Goal: Information Seeking & Learning: Learn about a topic

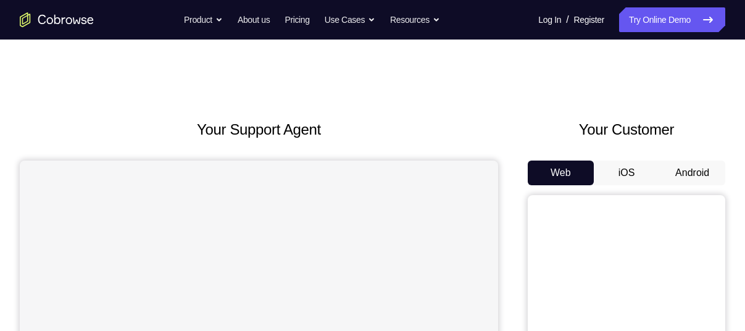
click at [679, 172] on button "Android" at bounding box center [692, 172] width 66 height 25
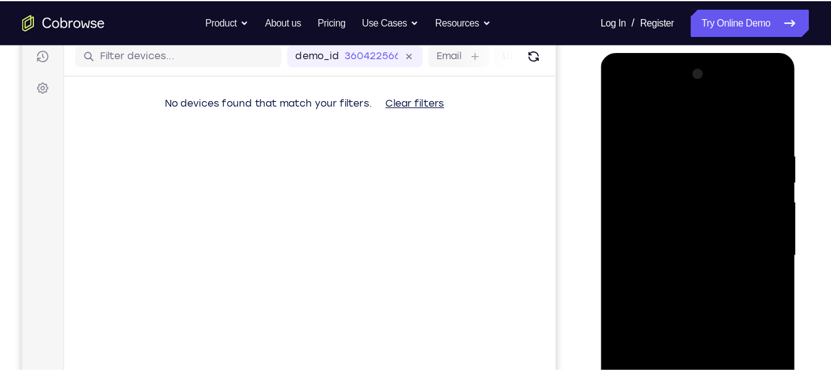
scroll to position [158, 0]
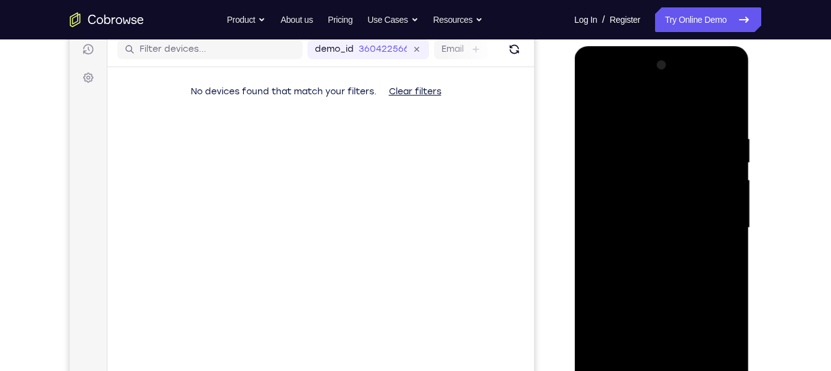
drag, startPoint x: 113, startPoint y: 10, endPoint x: 541, endPoint y: 168, distance: 455.8
click at [541, 168] on div "Your Support Agent Your Customer Web iOS Android" at bounding box center [415, 189] width 691 height 456
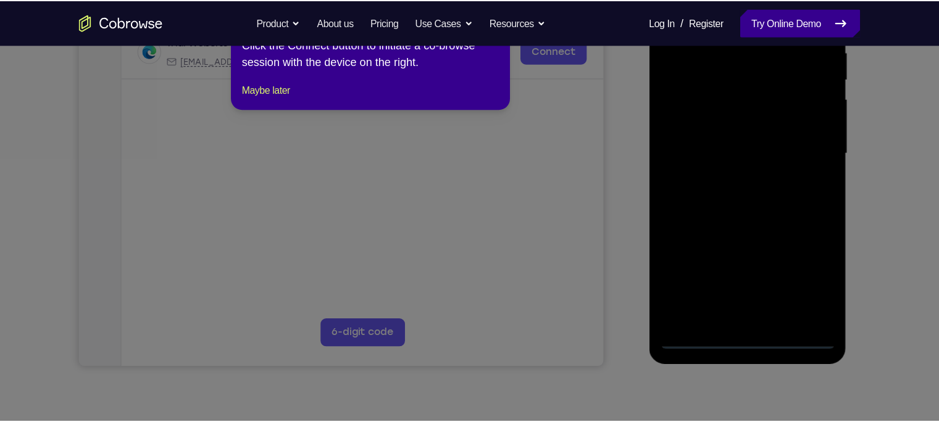
scroll to position [251, 0]
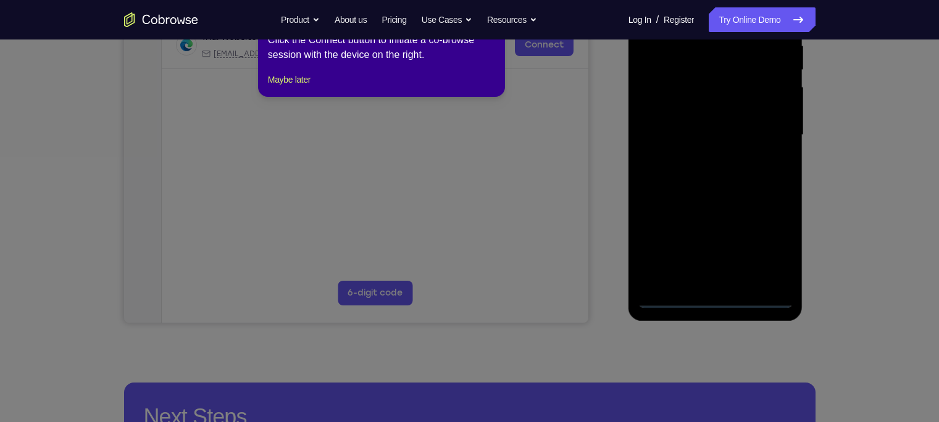
drag, startPoint x: 755, startPoint y: 20, endPoint x: 631, endPoint y: 143, distance: 175.0
click at [631, 143] on icon at bounding box center [475, 204] width 950 height 436
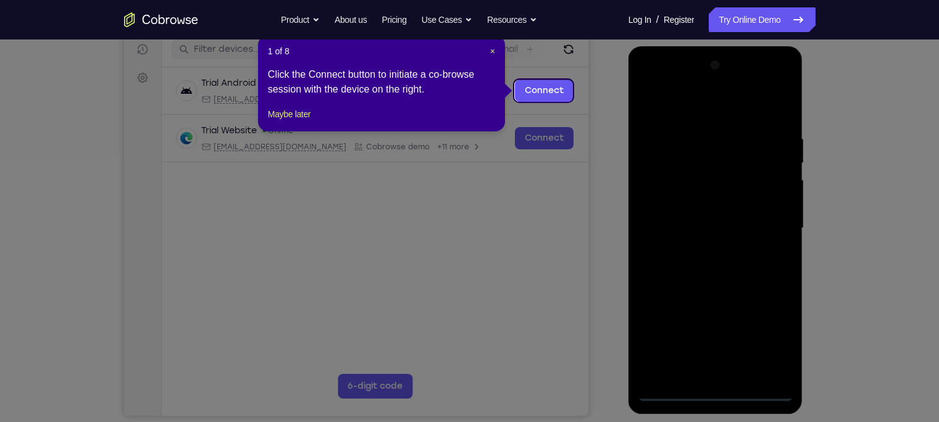
scroll to position [157, 0]
click at [493, 54] on span "×" at bounding box center [492, 53] width 5 height 10
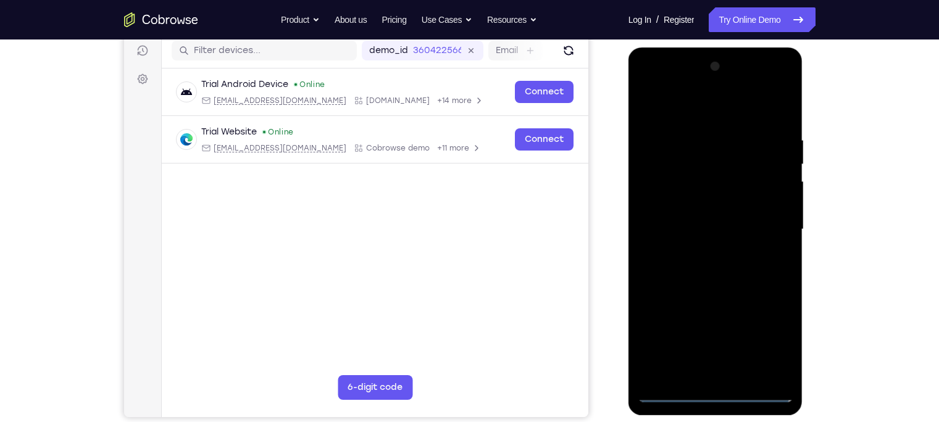
click at [721, 330] on div at bounding box center [714, 230] width 155 height 346
click at [719, 330] on div at bounding box center [714, 230] width 155 height 346
click at [713, 330] on div at bounding box center [714, 230] width 155 height 346
click at [744, 330] on div at bounding box center [714, 230] width 155 height 346
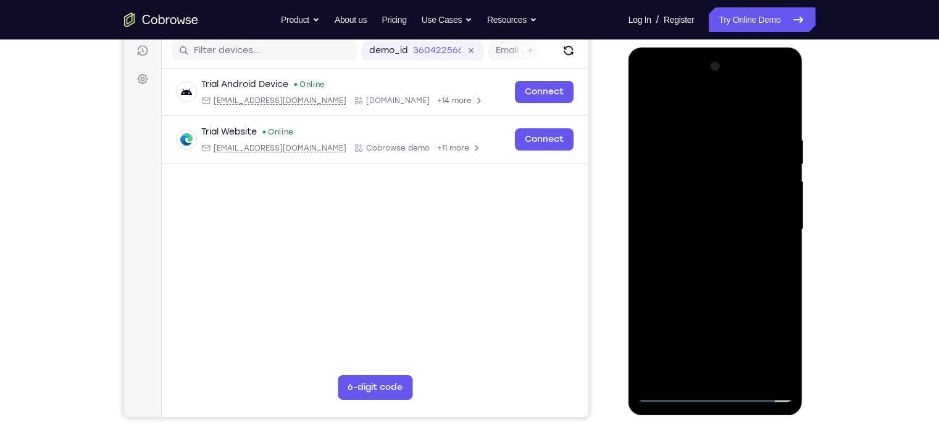
click at [690, 110] on div at bounding box center [714, 230] width 155 height 346
click at [744, 222] on div at bounding box center [714, 230] width 155 height 346
click at [705, 251] on div at bounding box center [714, 230] width 155 height 346
click at [710, 219] on div at bounding box center [714, 230] width 155 height 346
click at [744, 302] on div at bounding box center [714, 230] width 155 height 346
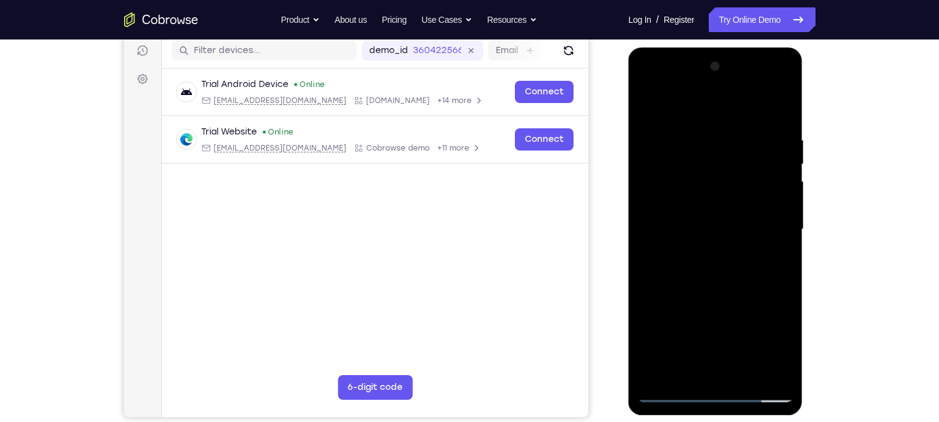
click at [744, 302] on div at bounding box center [714, 230] width 155 height 346
click at [744, 324] on div at bounding box center [714, 230] width 155 height 346
click at [651, 322] on div at bounding box center [714, 230] width 155 height 346
click at [676, 303] on div at bounding box center [714, 230] width 155 height 346
click at [671, 325] on div at bounding box center [714, 230] width 155 height 346
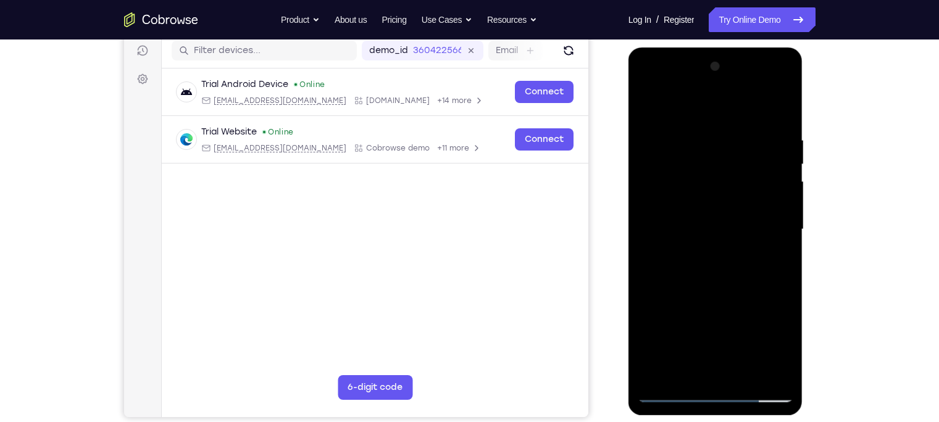
click at [744, 330] on div at bounding box center [714, 230] width 155 height 346
click at [651, 326] on div at bounding box center [714, 230] width 155 height 346
click at [707, 300] on div at bounding box center [714, 230] width 155 height 346
click at [718, 328] on div at bounding box center [714, 230] width 155 height 346
click at [744, 330] on div at bounding box center [714, 230] width 155 height 346
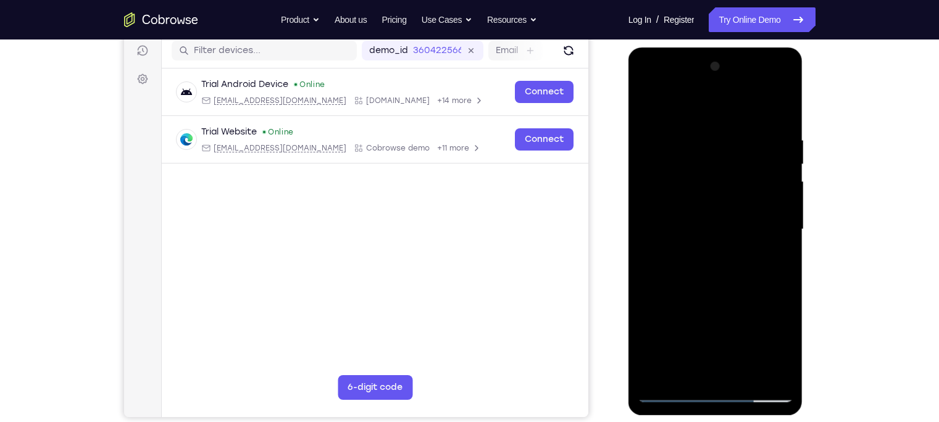
click at [655, 328] on div at bounding box center [714, 230] width 155 height 346
click at [744, 300] on div at bounding box center [714, 230] width 155 height 346
click at [744, 322] on div at bounding box center [714, 230] width 155 height 346
click at [744, 330] on div at bounding box center [714, 230] width 155 height 346
click at [695, 330] on div at bounding box center [714, 230] width 155 height 346
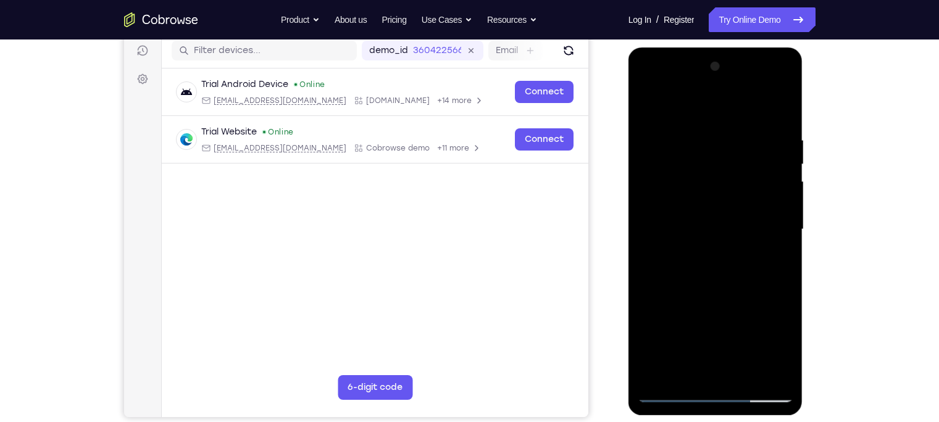
click at [744, 304] on div at bounding box center [714, 230] width 155 height 346
click at [744, 330] on div at bounding box center [714, 230] width 155 height 346
click at [718, 205] on div at bounding box center [714, 230] width 155 height 346
click at [655, 325] on div at bounding box center [714, 230] width 155 height 346
click at [703, 323] on div at bounding box center [714, 230] width 155 height 346
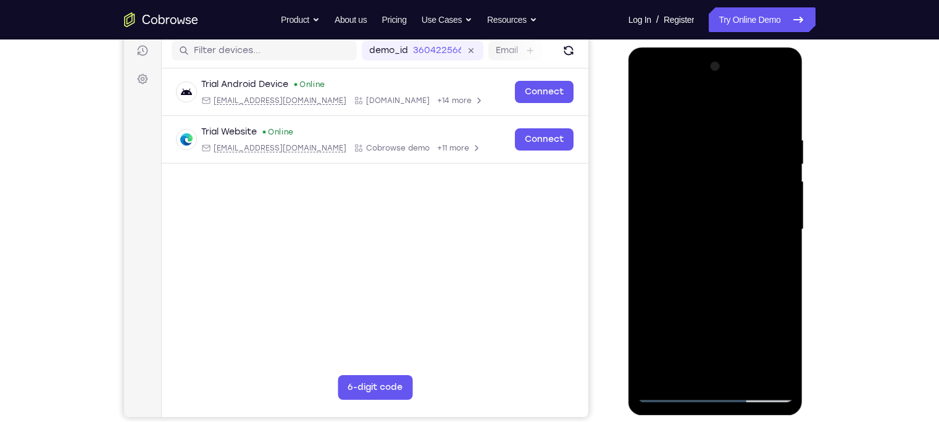
click at [705, 330] on div at bounding box center [714, 230] width 155 height 346
click at [744, 330] on div at bounding box center [714, 230] width 155 height 346
click at [648, 330] on div at bounding box center [714, 230] width 155 height 346
click at [744, 325] on div at bounding box center [714, 230] width 155 height 346
click at [744, 218] on div at bounding box center [714, 230] width 155 height 346
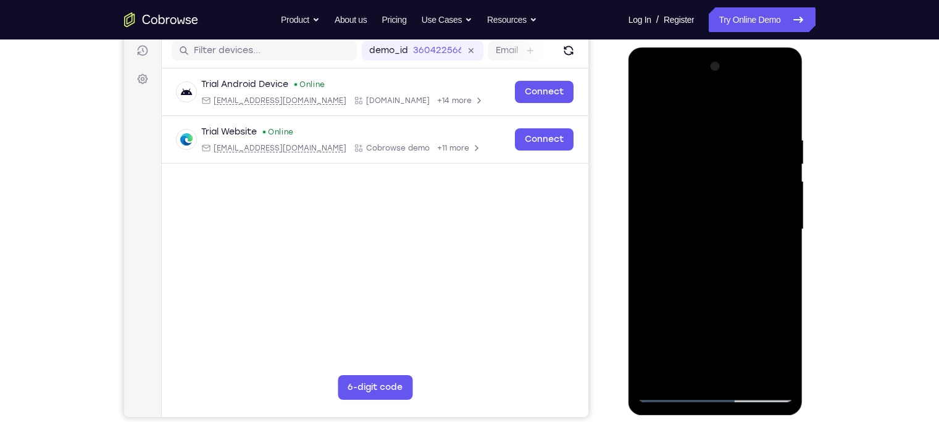
click at [744, 227] on div at bounding box center [714, 230] width 155 height 346
click at [744, 330] on div at bounding box center [714, 230] width 155 height 346
click at [700, 275] on div at bounding box center [714, 230] width 155 height 346
click at [744, 104] on div at bounding box center [714, 230] width 155 height 346
click at [744, 102] on div at bounding box center [714, 230] width 155 height 346
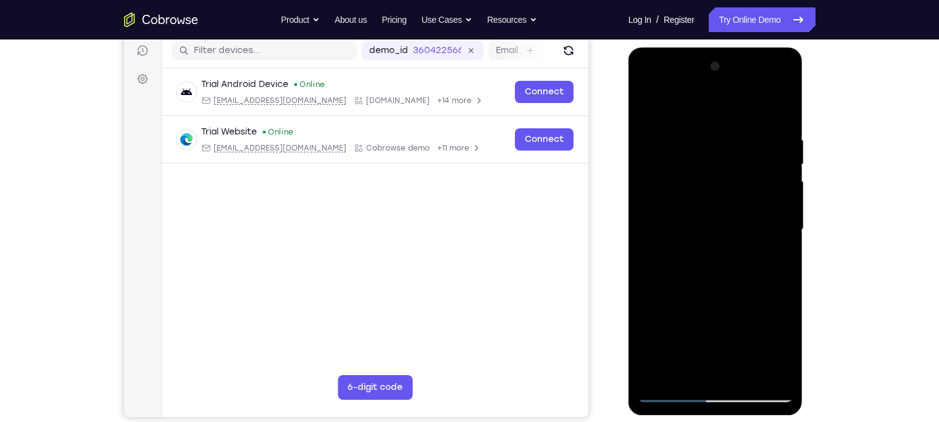
click at [744, 102] on div at bounding box center [714, 230] width 155 height 346
click at [744, 99] on div at bounding box center [714, 230] width 155 height 346
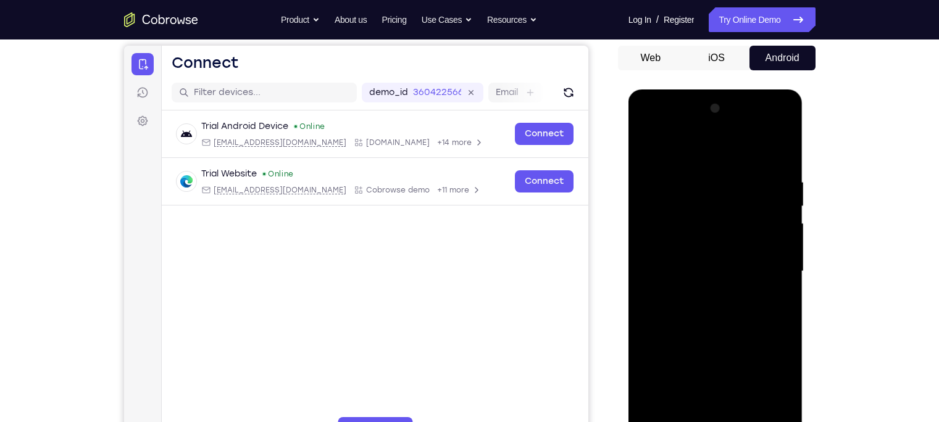
scroll to position [114, 0]
click at [650, 146] on div at bounding box center [714, 272] width 155 height 346
click at [697, 175] on div at bounding box center [714, 272] width 155 height 346
click at [691, 183] on div at bounding box center [714, 272] width 155 height 346
click at [703, 173] on div at bounding box center [714, 272] width 155 height 346
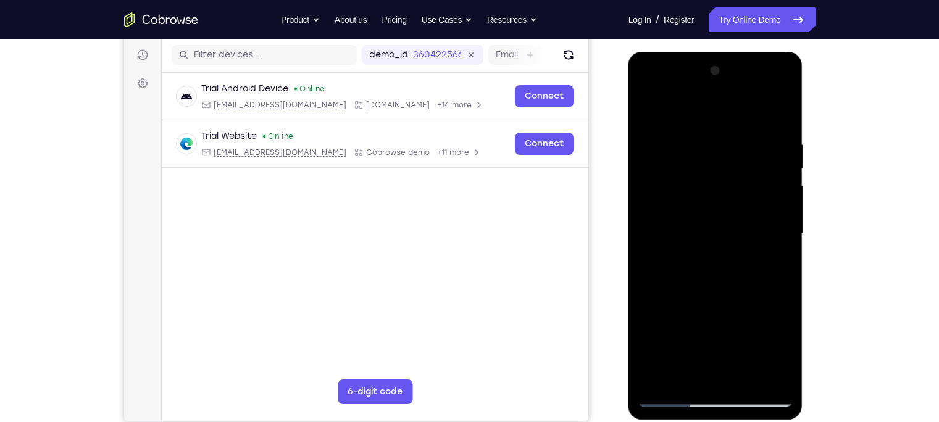
scroll to position [164, 0]
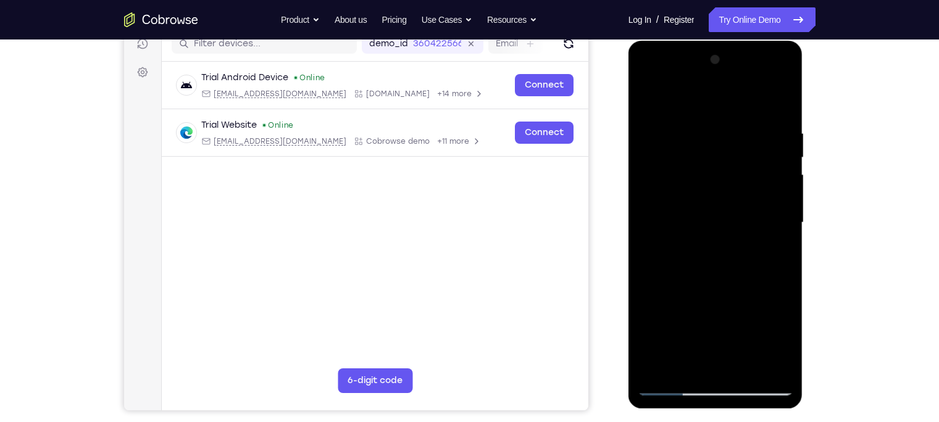
click at [679, 101] on div at bounding box center [714, 223] width 155 height 346
click at [691, 105] on div at bounding box center [714, 223] width 155 height 346
click at [672, 104] on div at bounding box center [714, 223] width 155 height 346
click at [669, 241] on div at bounding box center [714, 223] width 155 height 346
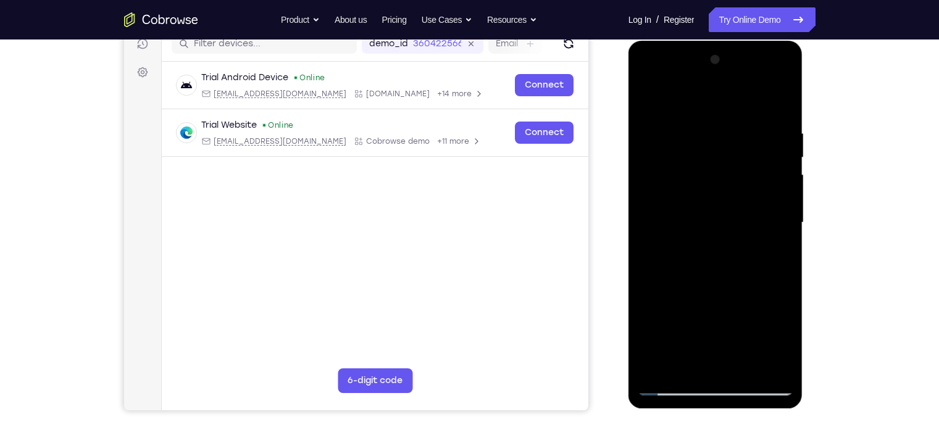
click at [663, 244] on div at bounding box center [714, 223] width 155 height 346
click at [658, 247] on div at bounding box center [714, 223] width 155 height 346
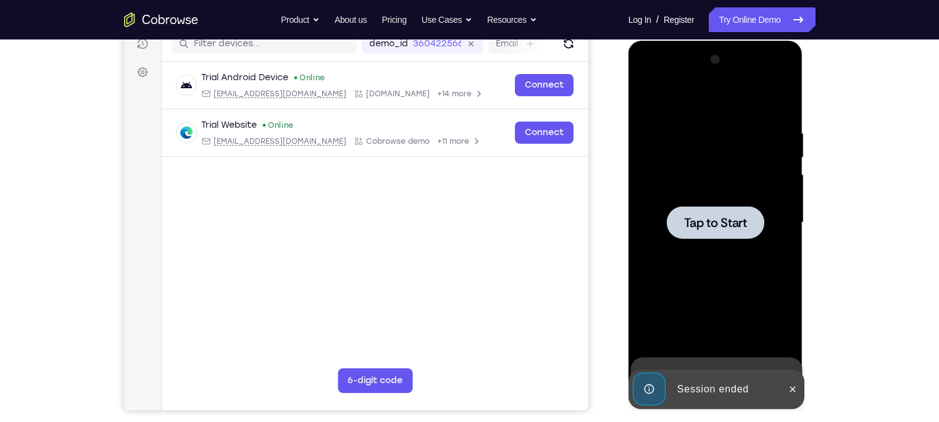
click at [689, 178] on div at bounding box center [714, 223] width 155 height 346
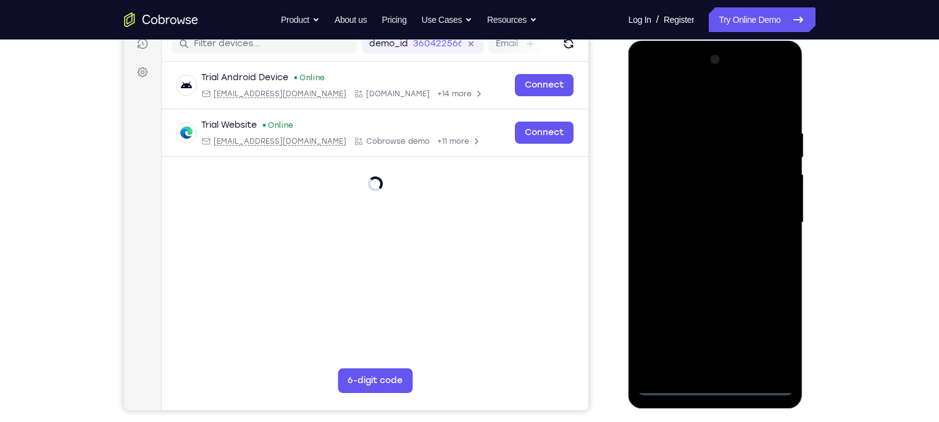
click at [714, 330] on div at bounding box center [714, 223] width 155 height 346
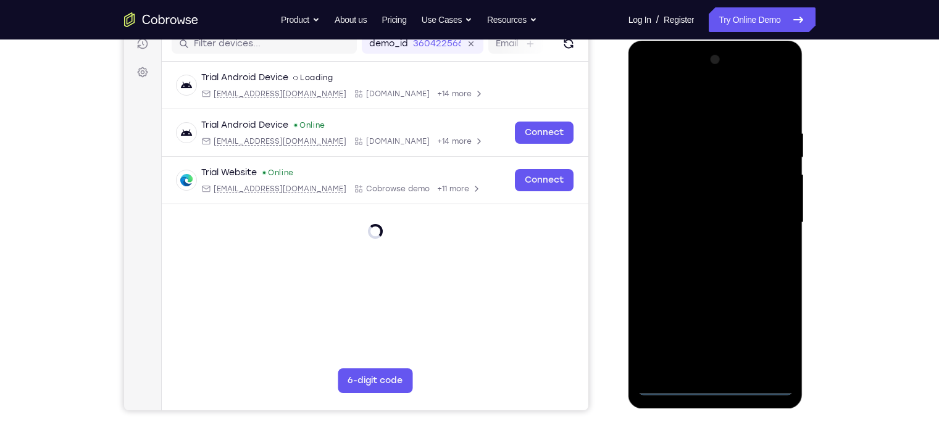
click at [744, 330] on div at bounding box center [714, 223] width 155 height 346
click at [719, 97] on div at bounding box center [714, 223] width 155 height 346
click at [744, 217] on div at bounding box center [714, 223] width 155 height 346
click at [698, 242] on div at bounding box center [714, 223] width 155 height 346
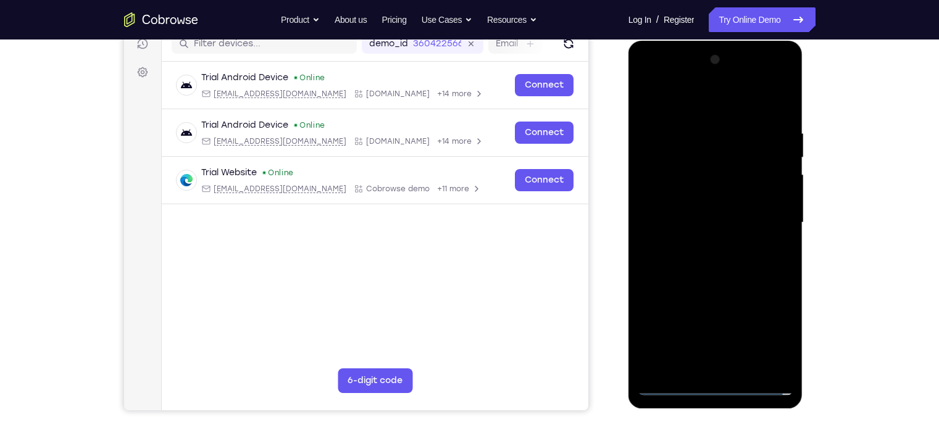
click at [710, 209] on div at bounding box center [714, 223] width 155 height 346
click at [744, 297] on div at bounding box center [714, 223] width 155 height 346
click at [744, 318] on div at bounding box center [714, 223] width 155 height 346
click at [655, 320] on div at bounding box center [714, 223] width 155 height 346
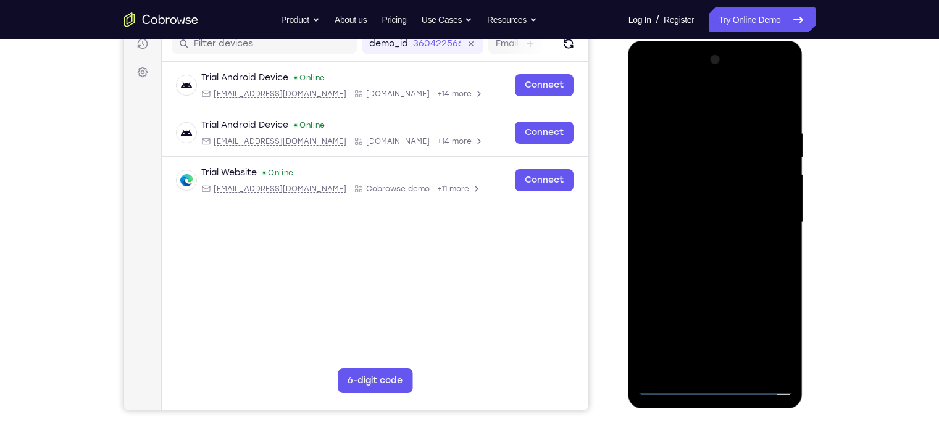
click at [679, 297] on div at bounding box center [714, 223] width 155 height 346
click at [670, 317] on div at bounding box center [714, 223] width 155 height 346
click at [744, 330] on div at bounding box center [714, 223] width 155 height 346
click at [650, 318] on div at bounding box center [714, 223] width 155 height 346
click at [706, 294] on div at bounding box center [714, 223] width 155 height 346
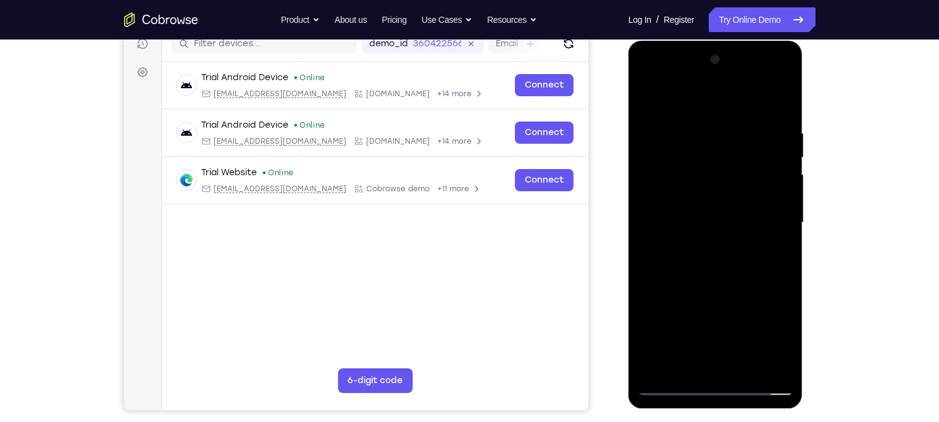
click at [715, 319] on div at bounding box center [714, 223] width 155 height 346
click at [744, 330] on div at bounding box center [714, 223] width 155 height 346
click at [654, 319] on div at bounding box center [714, 223] width 155 height 346
click at [744, 297] on div at bounding box center [714, 223] width 155 height 346
click at [744, 318] on div at bounding box center [714, 223] width 155 height 346
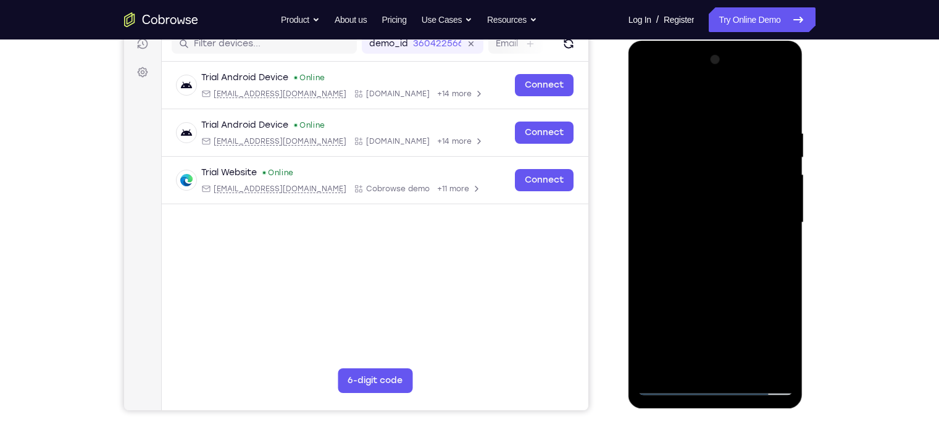
click at [744, 330] on div at bounding box center [714, 223] width 155 height 346
click at [702, 330] on div at bounding box center [714, 223] width 155 height 346
click at [744, 297] on div at bounding box center [714, 223] width 155 height 346
click at [744, 330] on div at bounding box center [714, 223] width 155 height 346
click at [711, 197] on div at bounding box center [714, 223] width 155 height 346
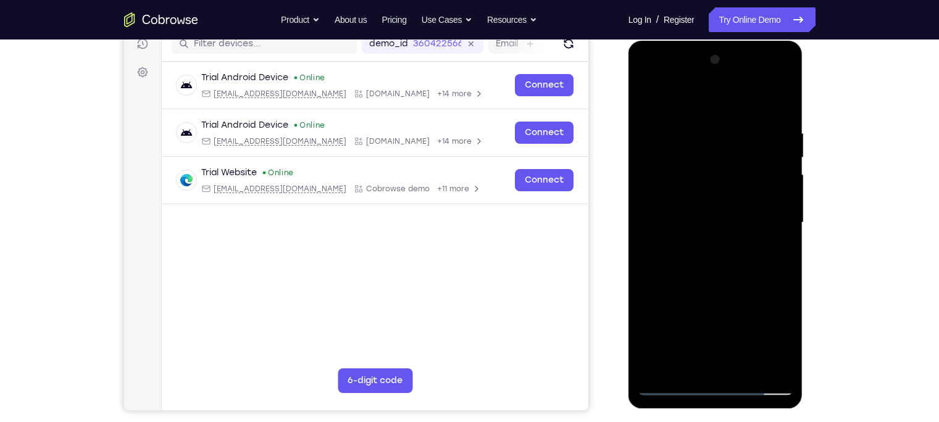
click at [655, 315] on div at bounding box center [714, 223] width 155 height 346
click at [697, 315] on div at bounding box center [714, 223] width 155 height 346
click at [700, 330] on div at bounding box center [714, 223] width 155 height 346
click at [744, 330] on div at bounding box center [714, 223] width 155 height 346
click at [653, 330] on div at bounding box center [714, 223] width 155 height 346
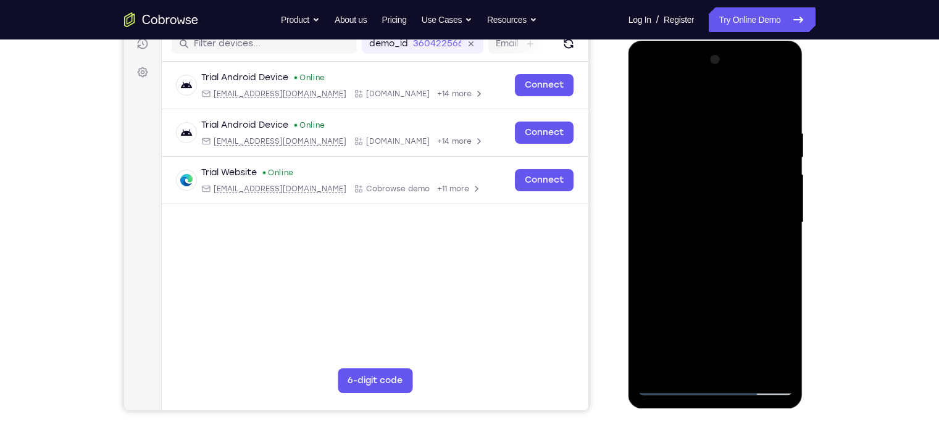
click at [744, 323] on div at bounding box center [714, 223] width 155 height 346
click at [739, 213] on div at bounding box center [714, 223] width 155 height 346
click at [740, 218] on div at bounding box center [714, 223] width 155 height 346
click at [744, 260] on div at bounding box center [714, 223] width 155 height 346
click at [700, 270] on div at bounding box center [714, 223] width 155 height 346
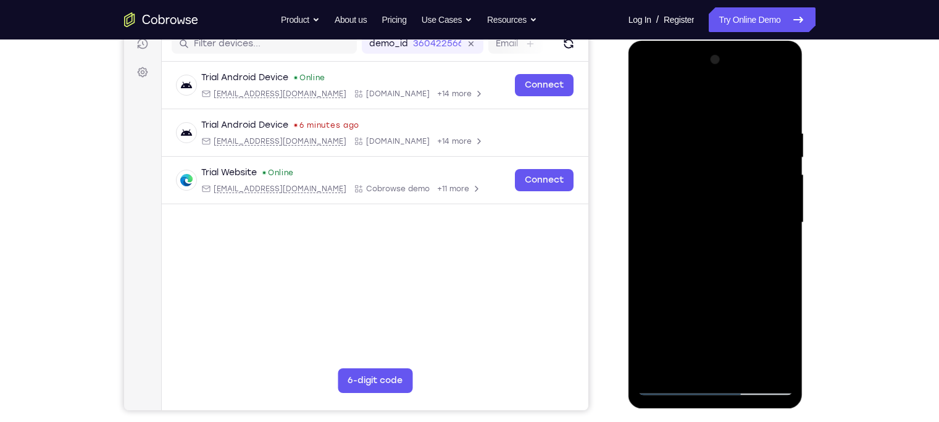
click at [744, 274] on div at bounding box center [714, 223] width 155 height 346
drag, startPoint x: 739, startPoint y: 304, endPoint x: 752, endPoint y: 254, distance: 51.8
click at [744, 254] on div at bounding box center [714, 223] width 155 height 346
click at [682, 330] on div at bounding box center [714, 223] width 155 height 346
click at [690, 330] on div at bounding box center [714, 223] width 155 height 346
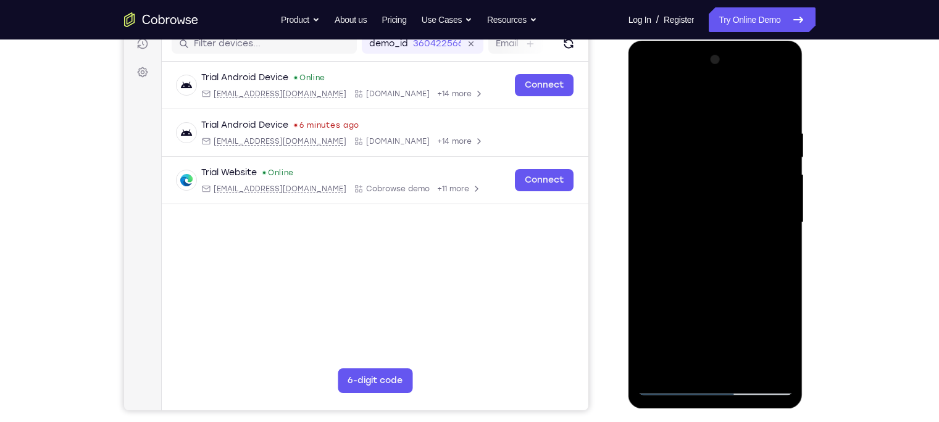
click at [724, 93] on div at bounding box center [714, 223] width 155 height 346
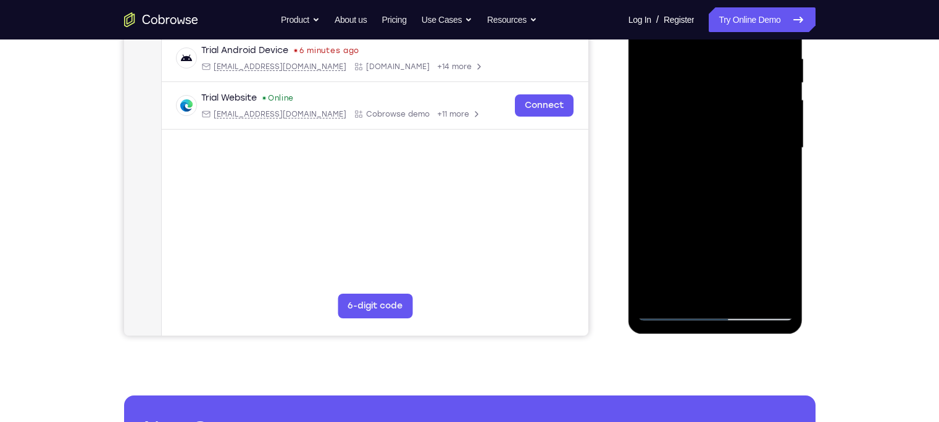
scroll to position [249, 0]
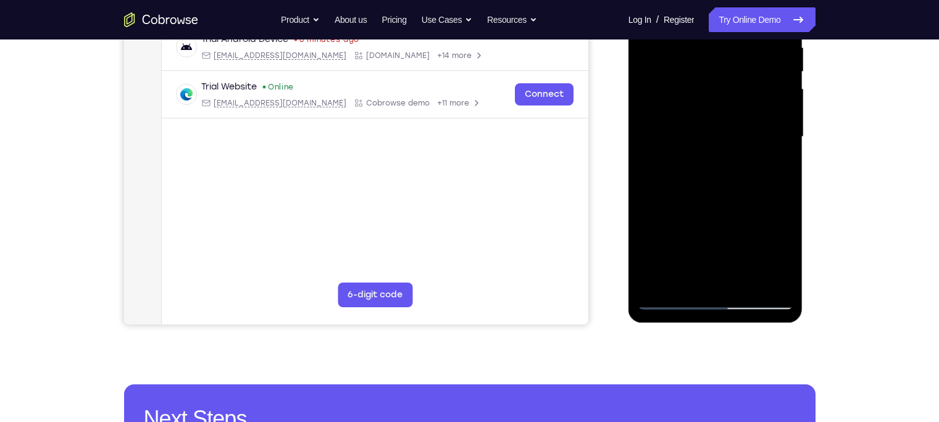
click at [744, 255] on div at bounding box center [714, 137] width 155 height 346
click at [653, 236] on div at bounding box center [714, 137] width 155 height 346
click at [686, 231] on div at bounding box center [714, 137] width 155 height 346
click at [744, 205] on div at bounding box center [714, 137] width 155 height 346
click at [744, 257] on div at bounding box center [714, 137] width 155 height 346
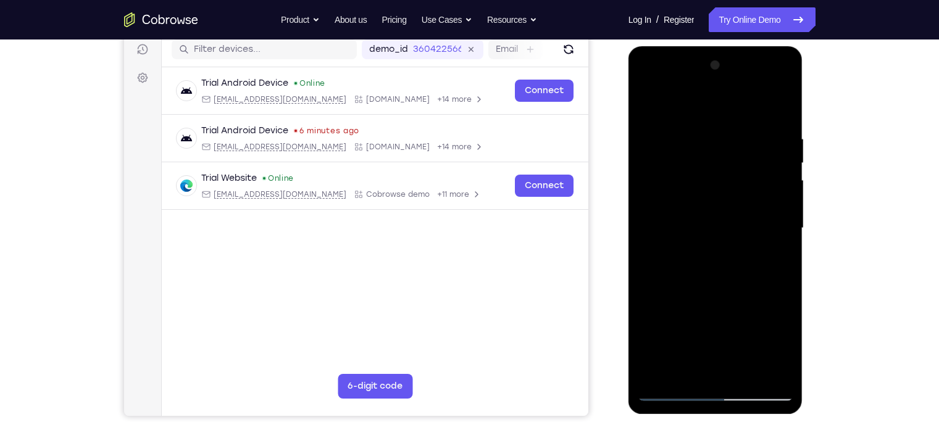
scroll to position [157, 0]
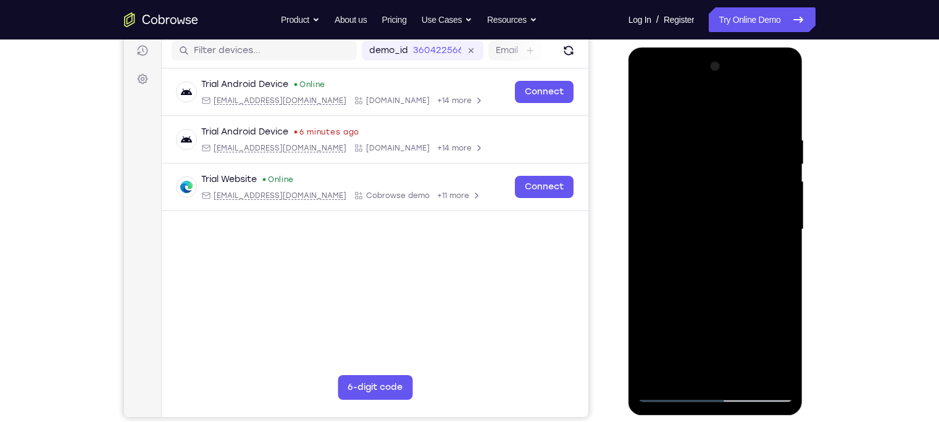
drag, startPoint x: 747, startPoint y: 151, endPoint x: 751, endPoint y: 228, distance: 76.6
click at [744, 228] on div at bounding box center [714, 230] width 155 height 346
click at [715, 136] on div at bounding box center [714, 230] width 155 height 346
click at [713, 173] on div at bounding box center [714, 230] width 155 height 346
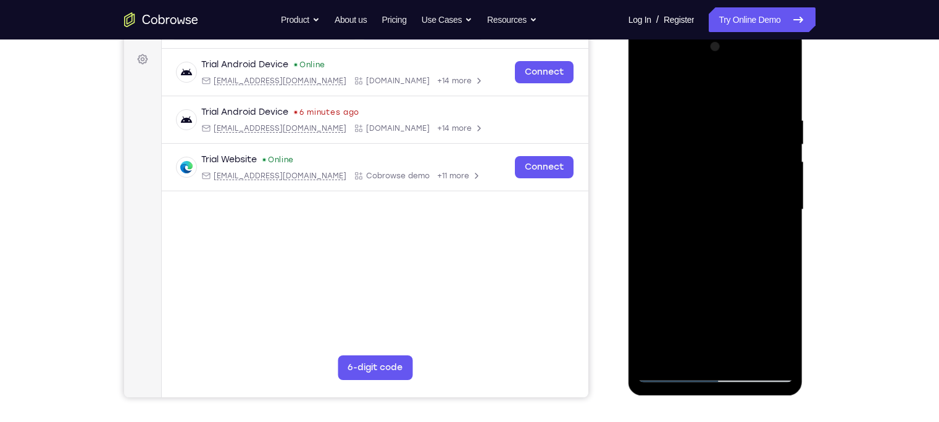
scroll to position [173, 0]
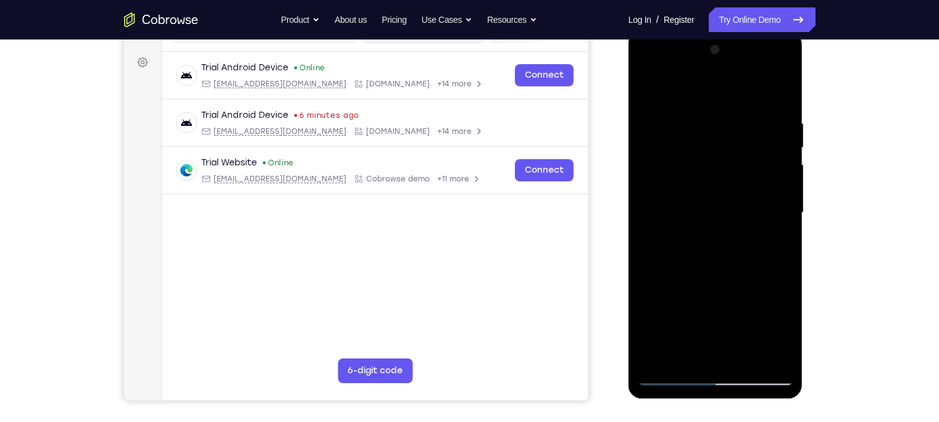
click at [744, 221] on div at bounding box center [714, 213] width 155 height 346
click at [652, 92] on div at bounding box center [714, 214] width 155 height 346
click at [715, 222] on div at bounding box center [714, 214] width 155 height 346
click at [651, 86] on div at bounding box center [714, 214] width 155 height 346
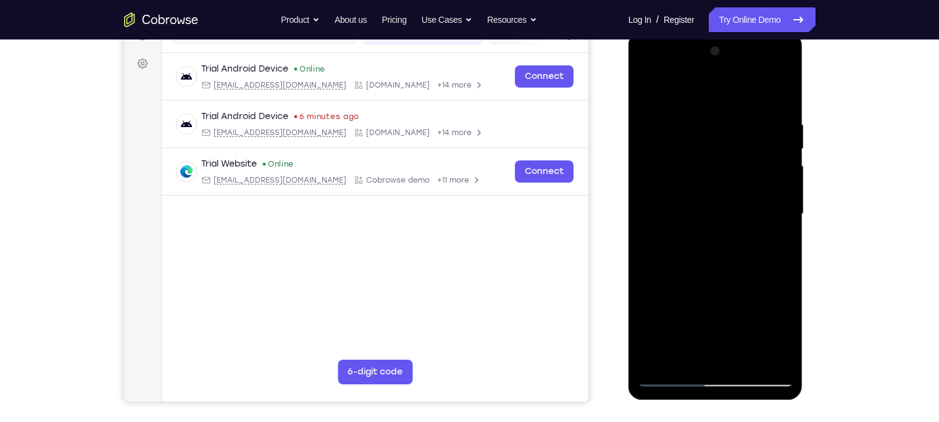
click at [657, 185] on div at bounding box center [714, 214] width 155 height 346
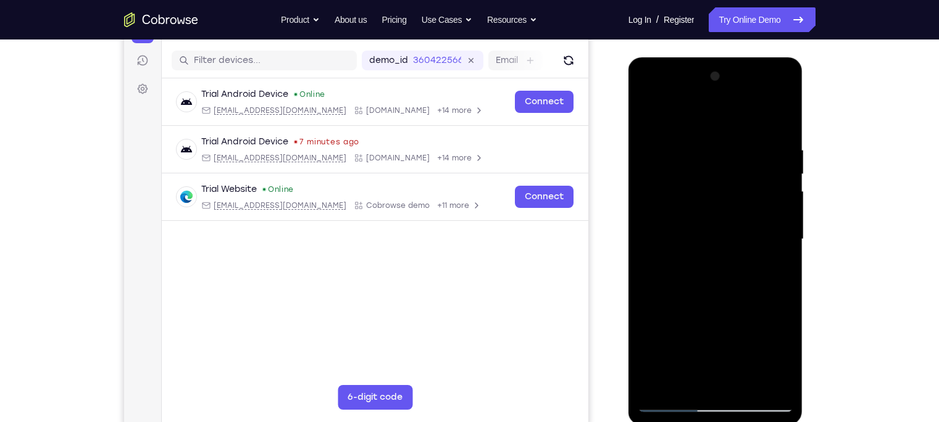
scroll to position [160, 0]
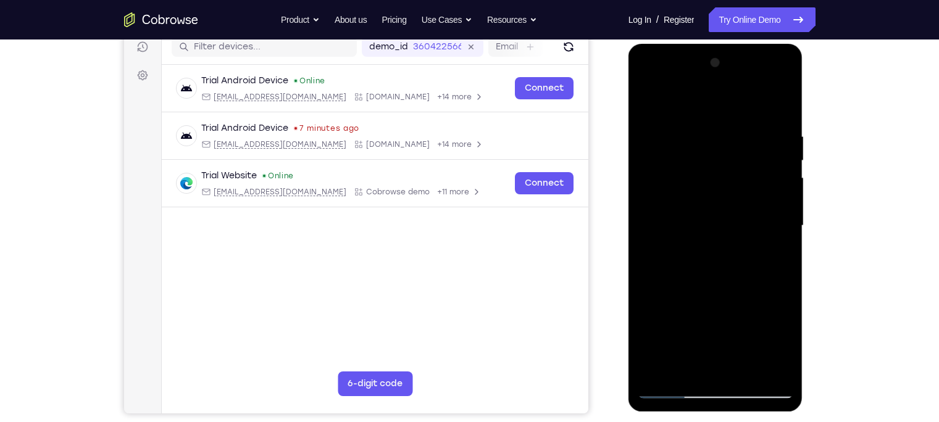
click at [744, 160] on div at bounding box center [714, 226] width 155 height 346
click at [744, 165] on div at bounding box center [714, 226] width 155 height 346
click at [744, 65] on div at bounding box center [714, 226] width 155 height 346
drag, startPoint x: 774, startPoint y: 96, endPoint x: 797, endPoint y: 196, distance: 103.0
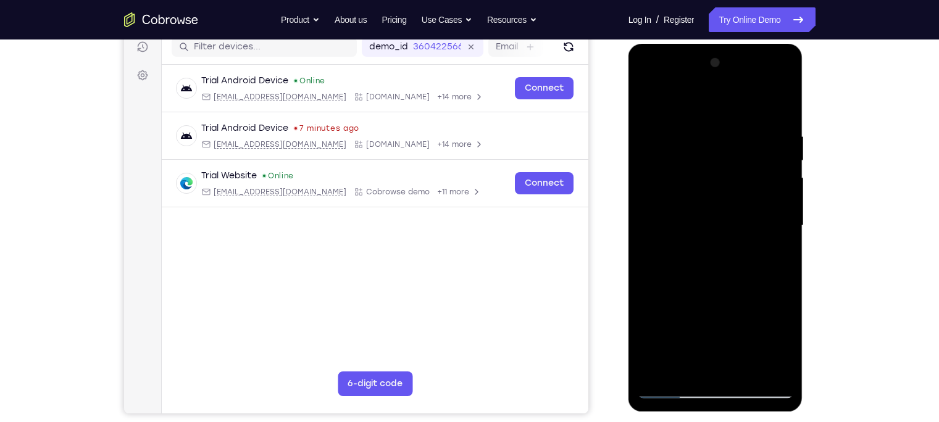
click at [744, 196] on div at bounding box center [715, 228] width 175 height 368
click at [744, 70] on div at bounding box center [714, 226] width 155 height 346
click at [744, 65] on div at bounding box center [714, 226] width 155 height 346
click at [744, 67] on div at bounding box center [714, 226] width 155 height 346
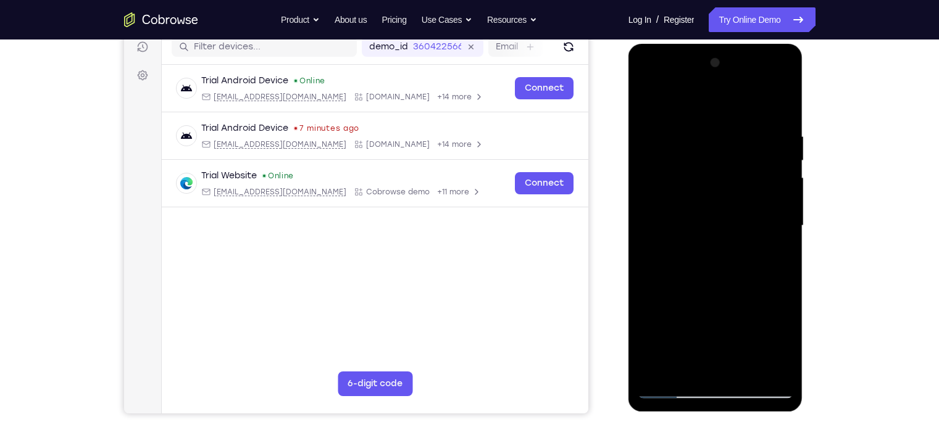
click at [744, 67] on div at bounding box center [714, 226] width 155 height 346
click at [727, 197] on div at bounding box center [714, 226] width 155 height 346
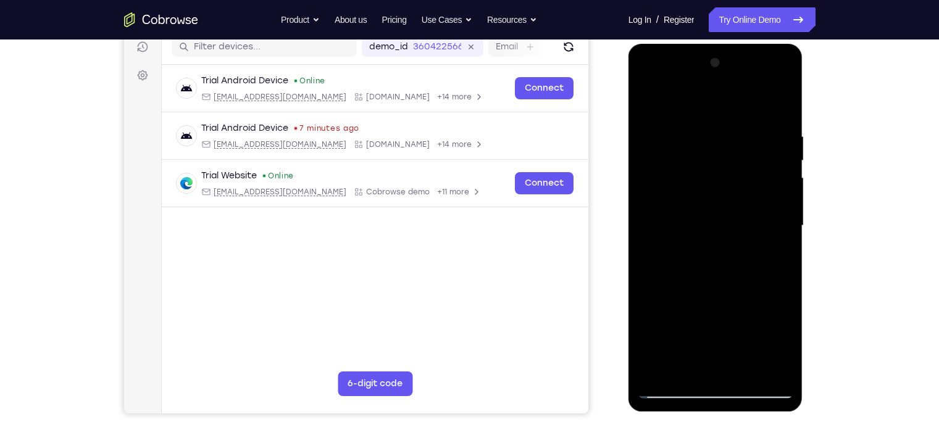
click at [727, 197] on div at bounding box center [714, 226] width 155 height 346
click at [733, 193] on div at bounding box center [714, 226] width 155 height 346
click at [731, 205] on div at bounding box center [714, 226] width 155 height 346
click at [722, 188] on div at bounding box center [714, 226] width 155 height 346
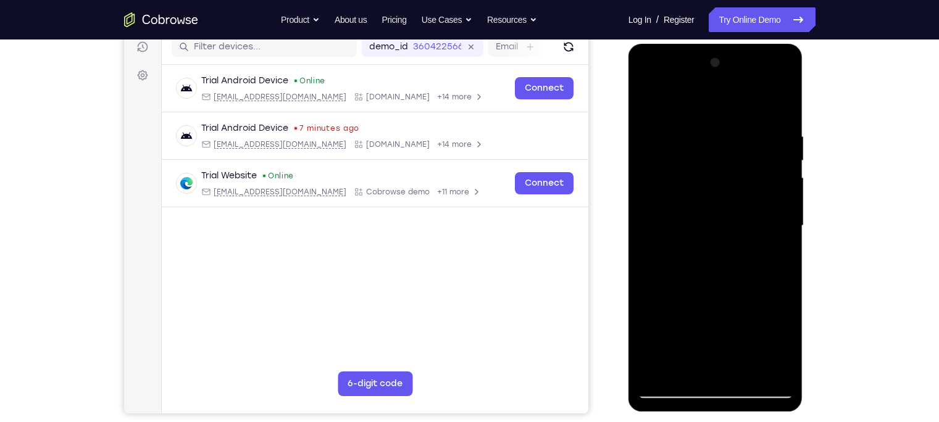
click at [722, 188] on div at bounding box center [714, 226] width 155 height 346
click at [731, 196] on div at bounding box center [714, 226] width 155 height 346
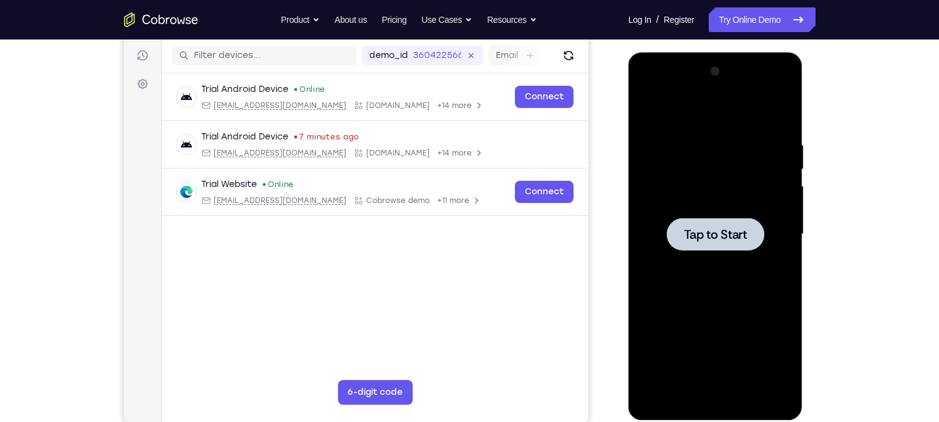
scroll to position [151, 0]
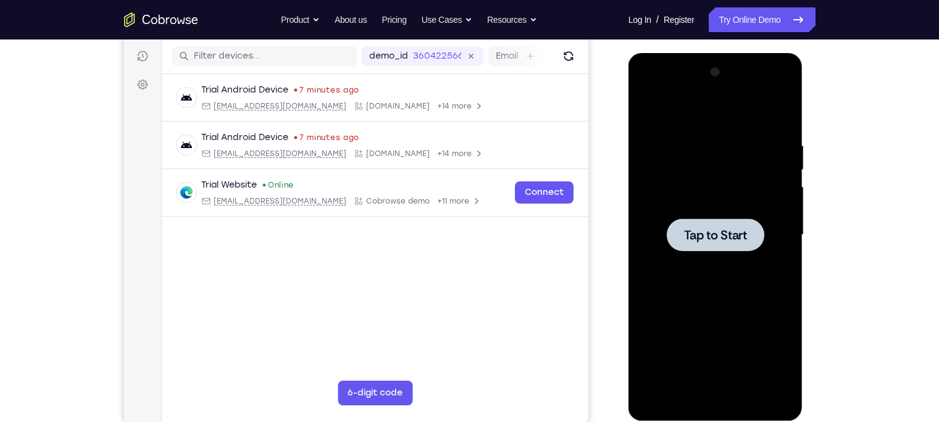
click at [721, 230] on span "Tap to Start" at bounding box center [715, 235] width 63 height 12
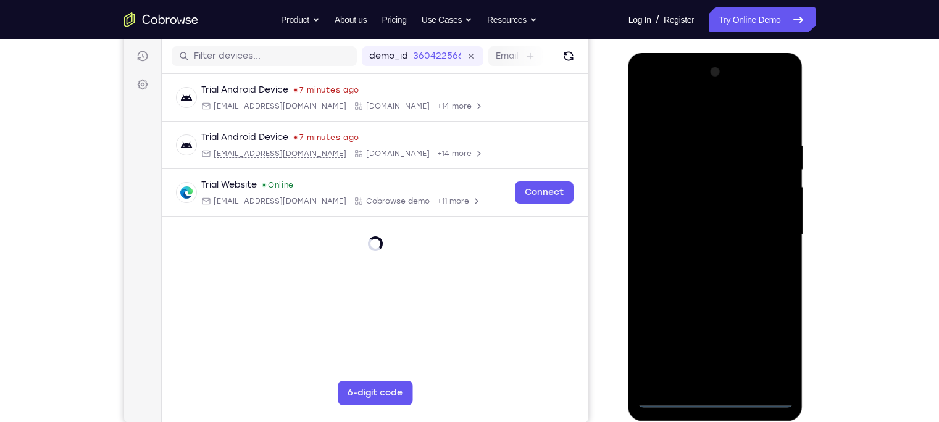
click at [721, 330] on div at bounding box center [714, 235] width 155 height 346
click at [744, 330] on div at bounding box center [714, 235] width 155 height 346
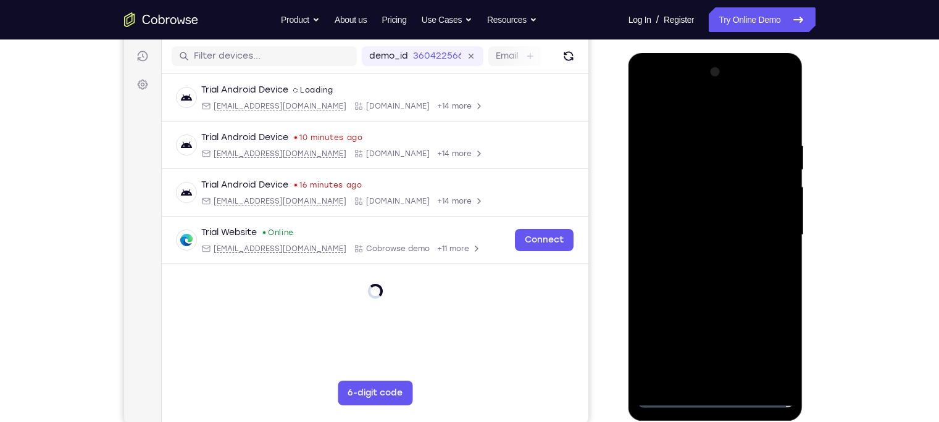
click at [744, 330] on div at bounding box center [714, 235] width 155 height 346
click at [744, 330] on div "Your Support Agent Your Customer Web iOS Android Next Steps We’d be happy to gi…" at bounding box center [469, 295] width 939 height 814
click at [744, 330] on div at bounding box center [714, 235] width 155 height 346
click at [678, 114] on div at bounding box center [714, 235] width 155 height 346
click at [744, 227] on div at bounding box center [714, 235] width 155 height 346
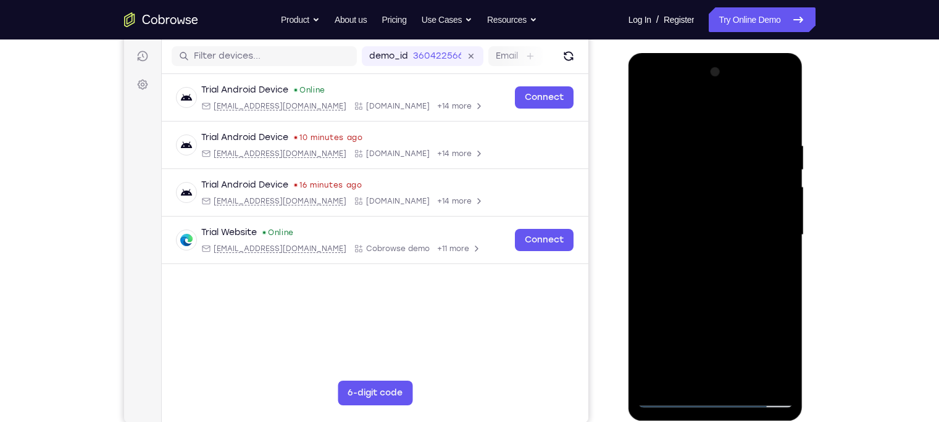
click at [700, 257] on div at bounding box center [714, 235] width 155 height 346
click at [704, 213] on div at bounding box center [714, 235] width 155 height 346
click at [744, 310] on div at bounding box center [714, 235] width 155 height 346
click at [744, 328] on div at bounding box center [714, 235] width 155 height 346
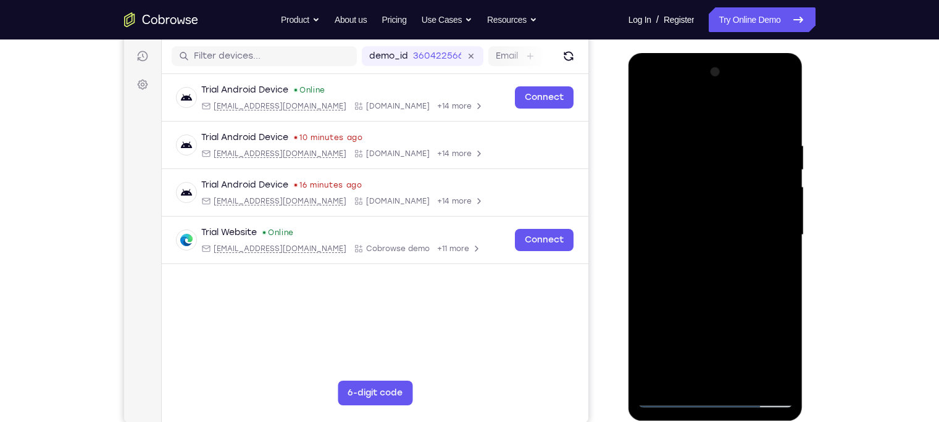
click at [655, 330] on div at bounding box center [714, 235] width 155 height 346
click at [678, 309] on div at bounding box center [714, 235] width 155 height 346
click at [669, 329] on div at bounding box center [714, 235] width 155 height 346
click at [744, 330] on div at bounding box center [714, 235] width 155 height 346
click at [657, 330] on div at bounding box center [714, 235] width 155 height 346
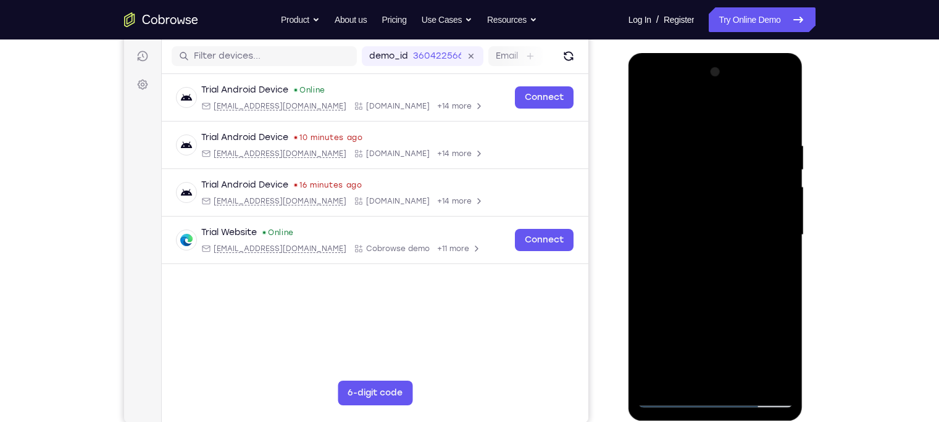
click at [703, 307] on div at bounding box center [714, 235] width 155 height 346
click at [718, 330] on div at bounding box center [714, 235] width 155 height 346
click at [744, 330] on div at bounding box center [714, 235] width 155 height 346
click at [650, 326] on div at bounding box center [714, 235] width 155 height 346
click at [744, 306] on div at bounding box center [714, 235] width 155 height 346
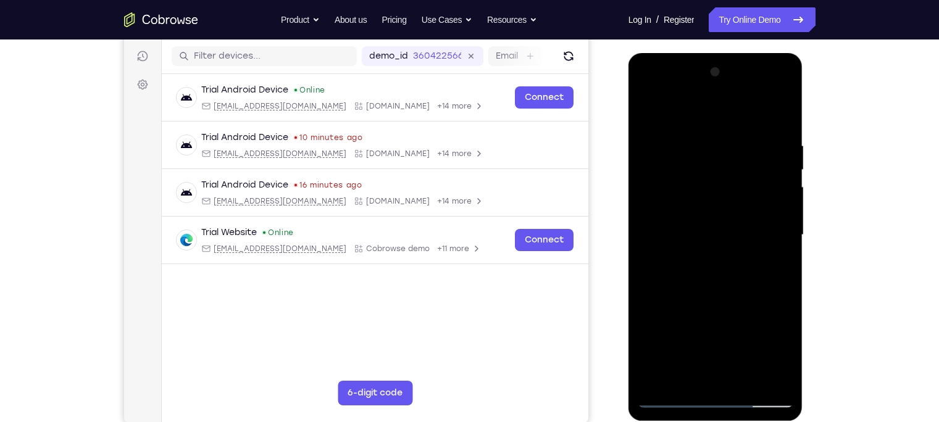
click at [744, 326] on div at bounding box center [714, 235] width 155 height 346
click at [744, 330] on div at bounding box center [714, 235] width 155 height 346
click at [700, 330] on div at bounding box center [714, 235] width 155 height 346
click at [744, 307] on div at bounding box center [714, 235] width 155 height 346
click at [744, 330] on div at bounding box center [714, 235] width 155 height 346
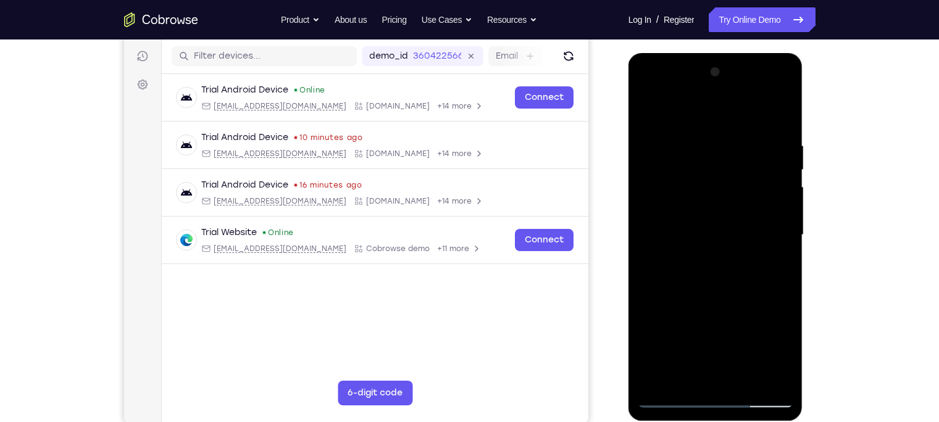
click at [736, 220] on div at bounding box center [714, 235] width 155 height 346
click at [675, 210] on div at bounding box center [714, 235] width 155 height 346
click at [655, 330] on div at bounding box center [714, 235] width 155 height 346
click at [697, 328] on div at bounding box center [714, 235] width 155 height 346
click at [703, 330] on div at bounding box center [714, 235] width 155 height 346
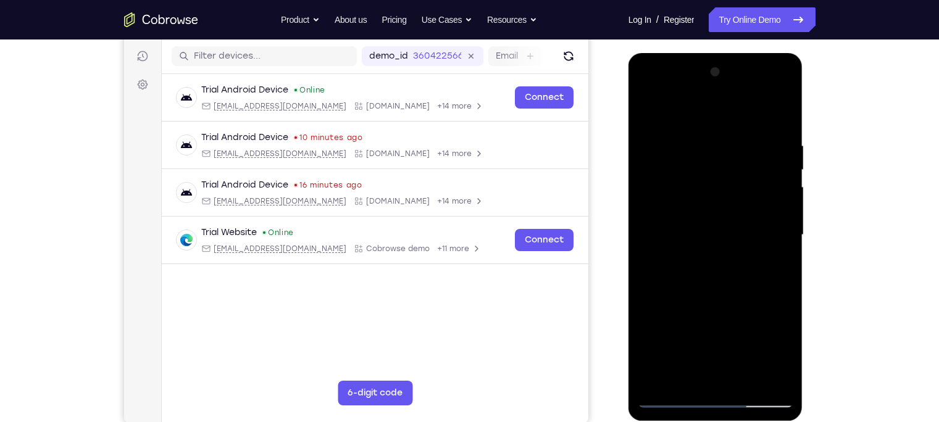
click at [744, 330] on div at bounding box center [714, 235] width 155 height 346
click at [655, 330] on div at bounding box center [714, 235] width 155 height 346
click at [744, 330] on div at bounding box center [714, 235] width 155 height 346
click at [700, 231] on div at bounding box center [714, 235] width 155 height 346
click at [737, 278] on div at bounding box center [714, 235] width 155 height 346
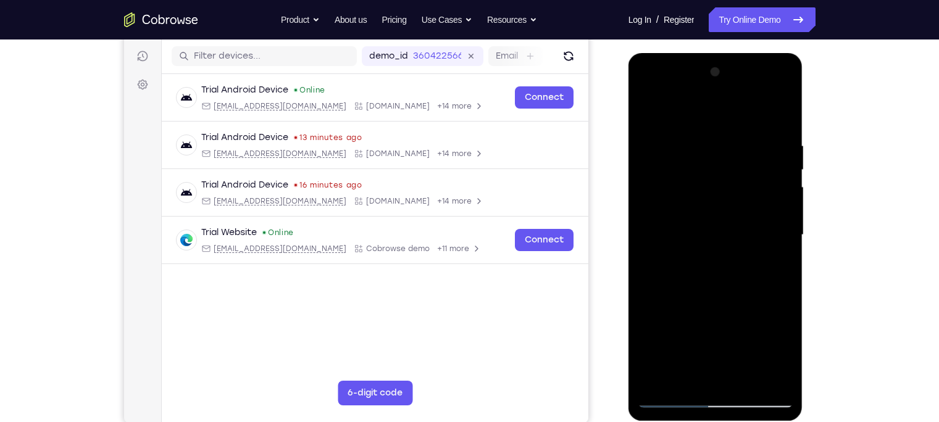
click at [742, 278] on div at bounding box center [714, 235] width 155 height 346
click at [697, 140] on div at bounding box center [714, 235] width 155 height 346
click at [706, 129] on div at bounding box center [714, 235] width 155 height 346
click at [744, 114] on div at bounding box center [714, 235] width 155 height 346
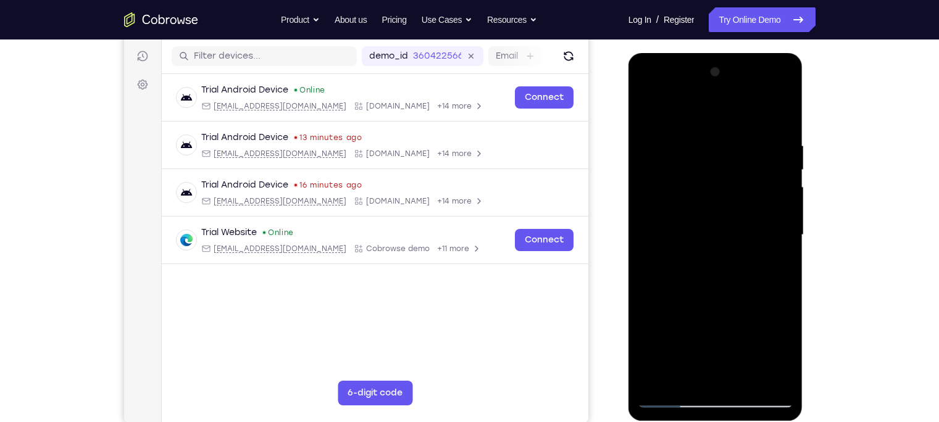
click at [674, 330] on div at bounding box center [714, 235] width 155 height 346
click at [668, 330] on div at bounding box center [714, 235] width 155 height 346
click at [670, 330] on div at bounding box center [714, 235] width 155 height 346
click at [667, 330] on div at bounding box center [714, 235] width 155 height 346
click at [744, 115] on div at bounding box center [714, 235] width 155 height 346
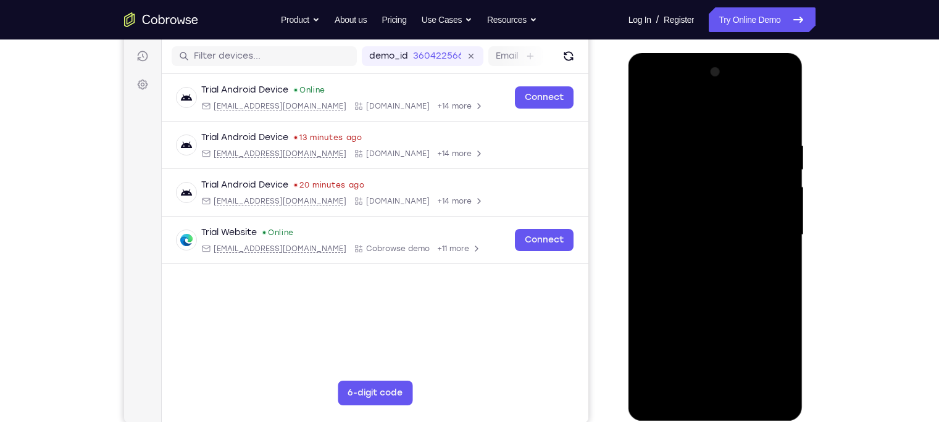
click at [744, 110] on div at bounding box center [714, 235] width 155 height 346
click at [744, 266] on div at bounding box center [714, 235] width 155 height 346
click at [744, 115] on div at bounding box center [714, 235] width 155 height 346
